Goal: Task Accomplishment & Management: Manage account settings

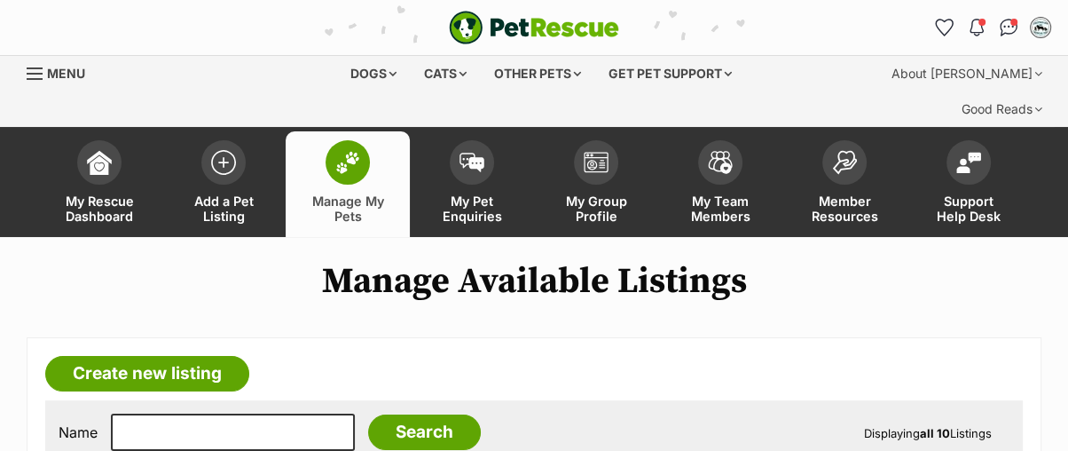
click at [364, 140] on span at bounding box center [348, 162] width 44 height 44
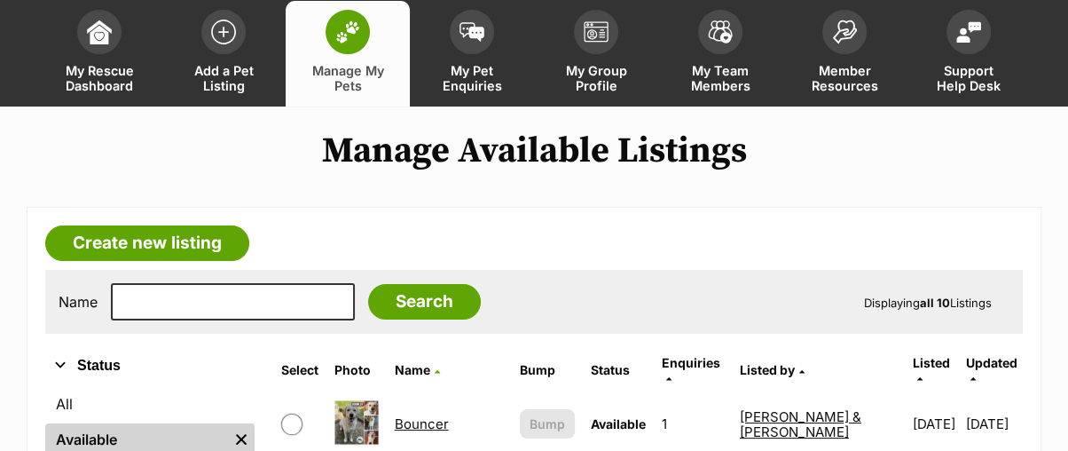
scroll to position [394, 0]
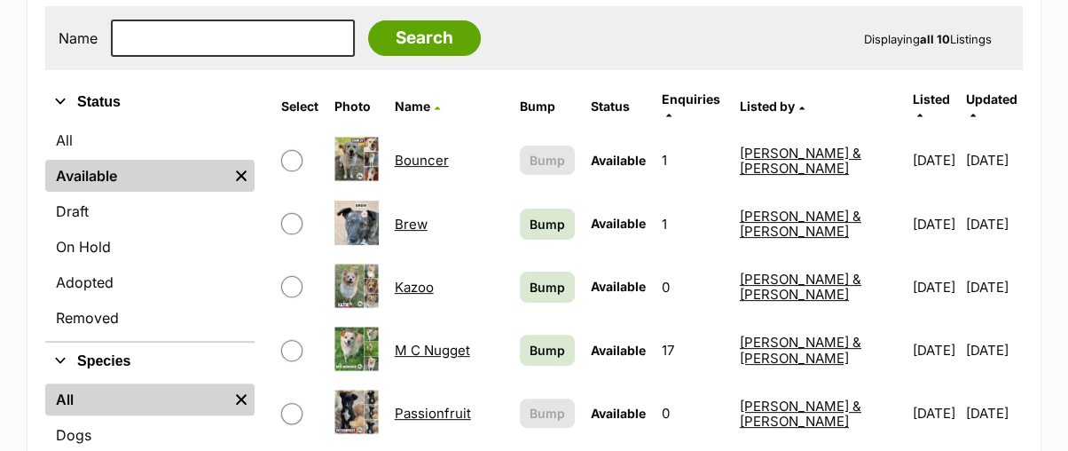
scroll to position [492, 0]
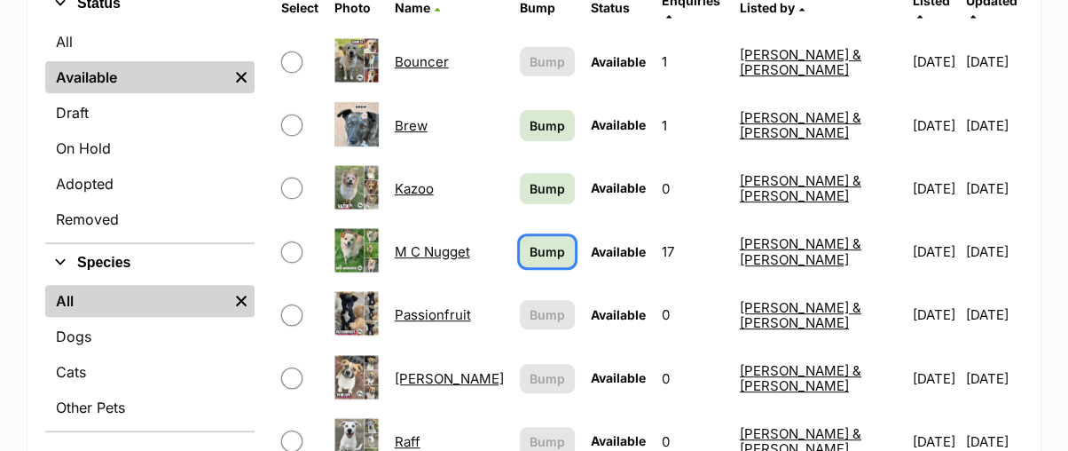
click at [546, 242] on span "Bump" at bounding box center [547, 251] width 35 height 19
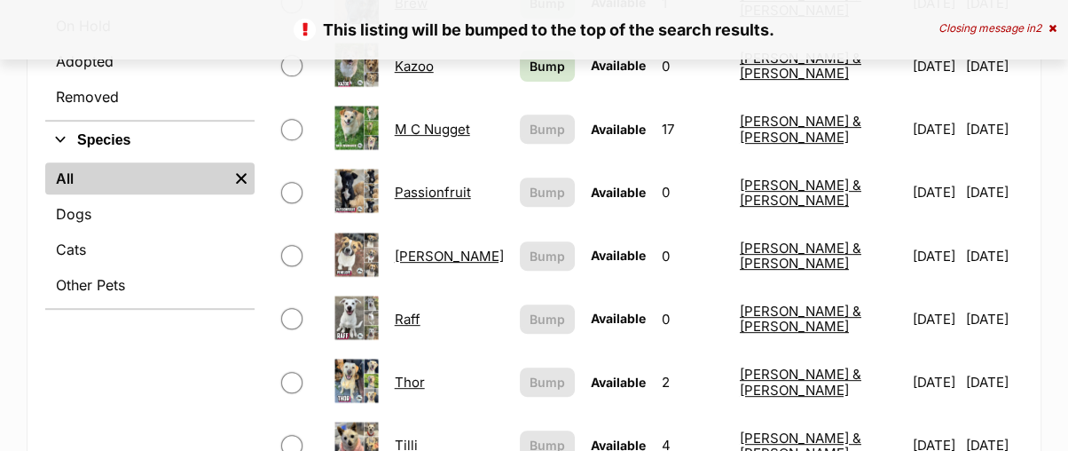
scroll to position [394, 0]
